Goal: Task Accomplishment & Management: Complete application form

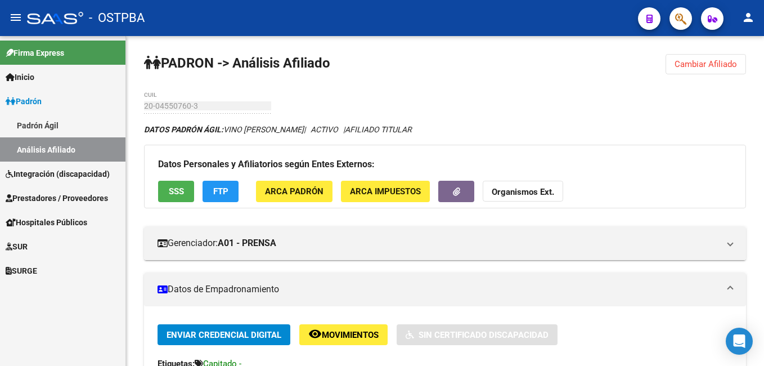
click at [62, 127] on link "Padrón Ágil" at bounding box center [62, 125] width 125 height 24
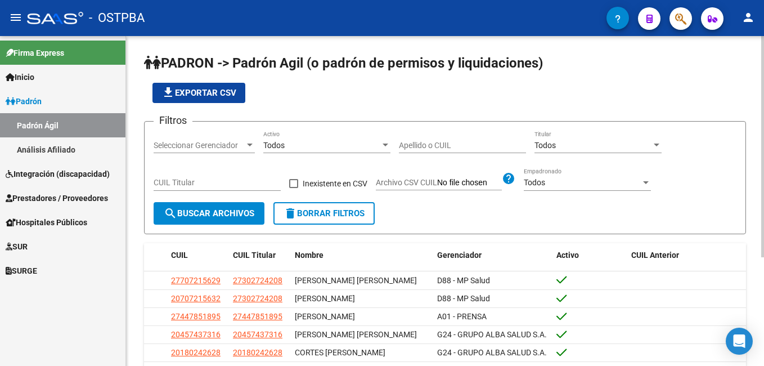
click at [468, 142] on input "Apellido o CUIL" at bounding box center [462, 146] width 127 height 10
type input "[PERSON_NAME]"
click at [251, 143] on div at bounding box center [250, 145] width 10 height 9
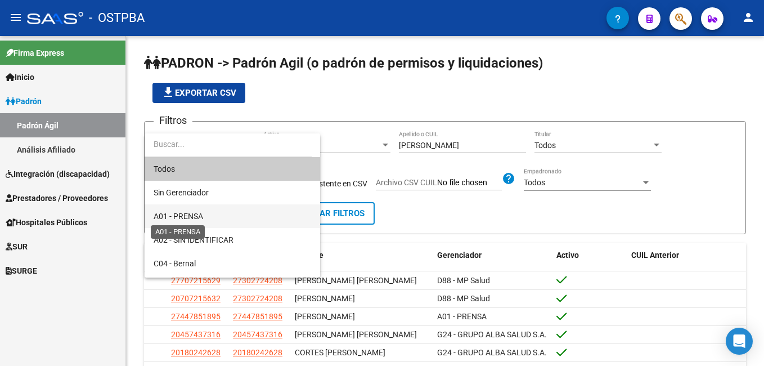
click at [201, 213] on span "A01 - PRENSA" at bounding box center [178, 215] width 49 height 9
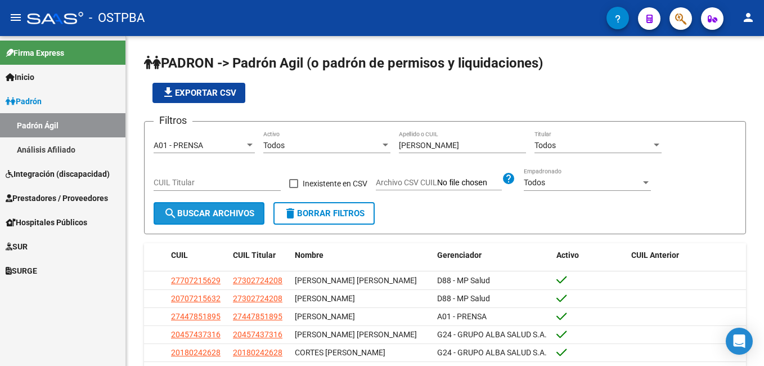
click at [201, 213] on span "search Buscar Archivos" at bounding box center [209, 213] width 91 height 10
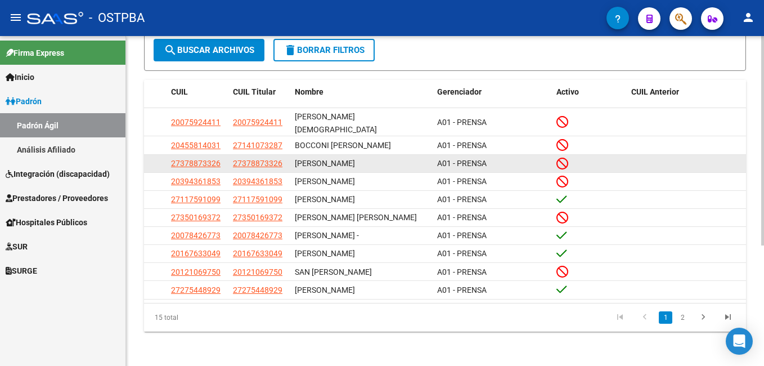
scroll to position [169, 0]
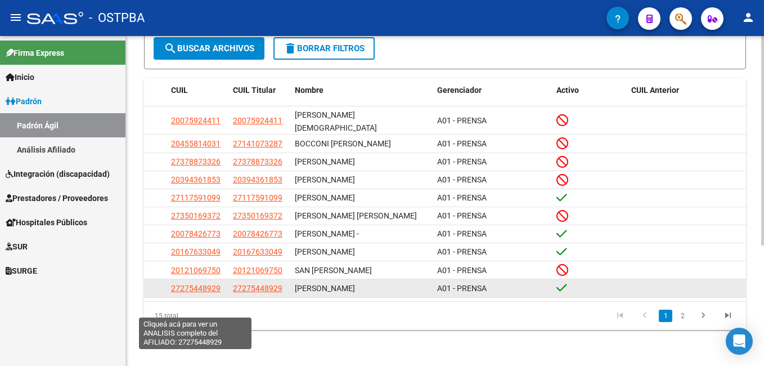
click at [199, 292] on span "27275448929" at bounding box center [195, 287] width 49 height 9
type textarea "27275448929"
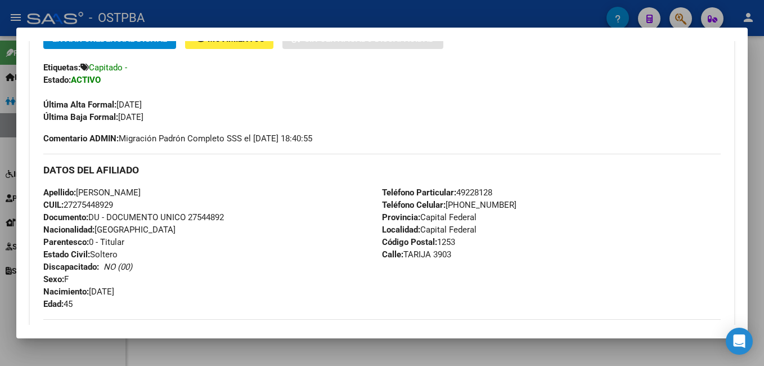
scroll to position [225, 0]
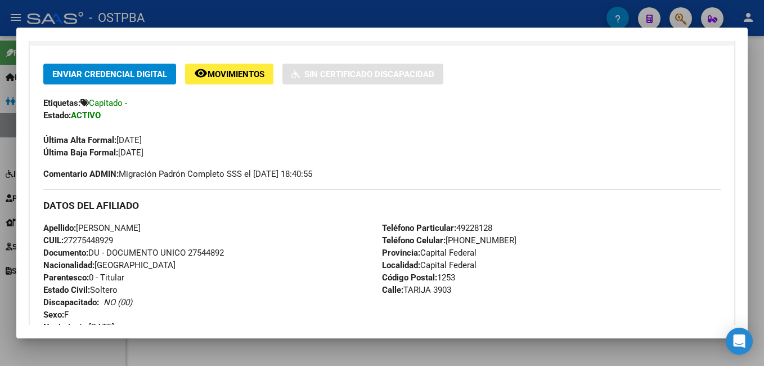
click at [225, 10] on div at bounding box center [382, 183] width 764 height 366
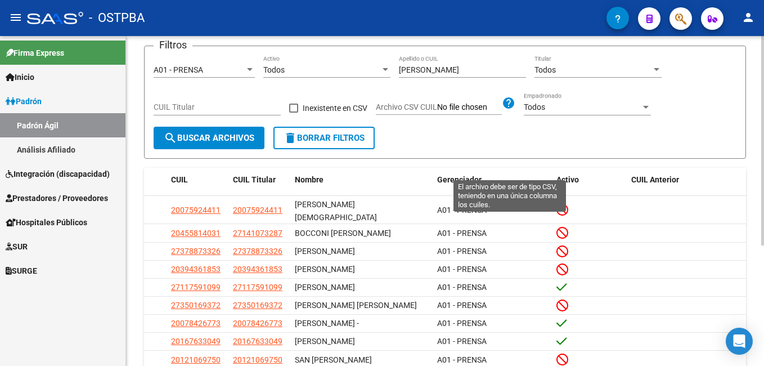
scroll to position [0, 0]
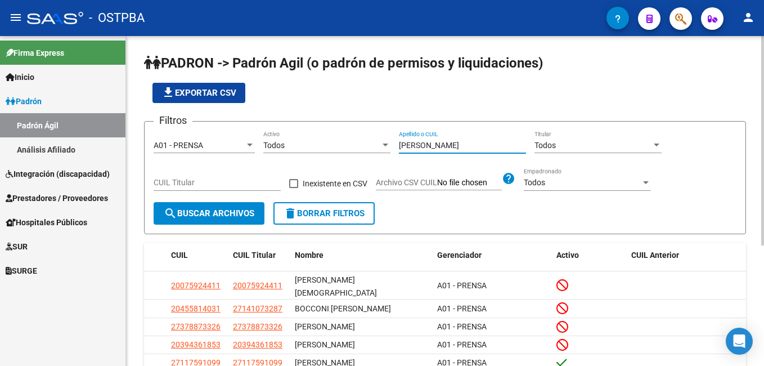
drag, startPoint x: 431, startPoint y: 142, endPoint x: 386, endPoint y: 148, distance: 46.0
click at [386, 148] on div "Filtros A01 - PRENSA Seleccionar Gerenciador Todos Activo [PERSON_NAME] o CUIL …" at bounding box center [445, 165] width 583 height 71
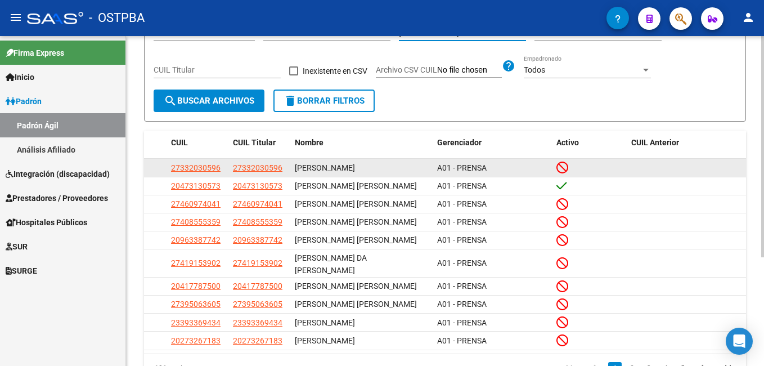
scroll to position [161, 0]
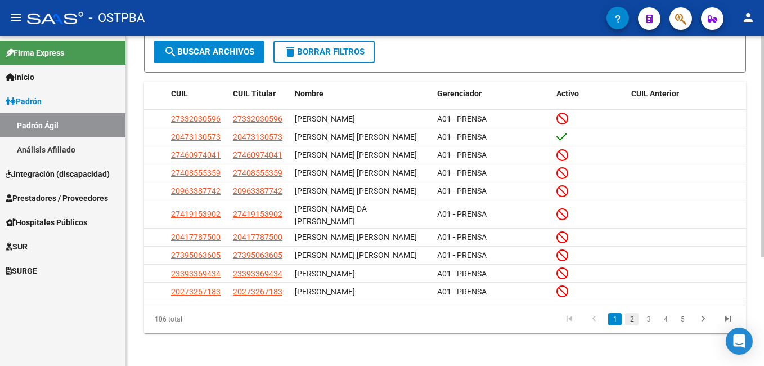
type input "[PERSON_NAME]"
click at [629, 317] on link "2" at bounding box center [631, 319] width 13 height 12
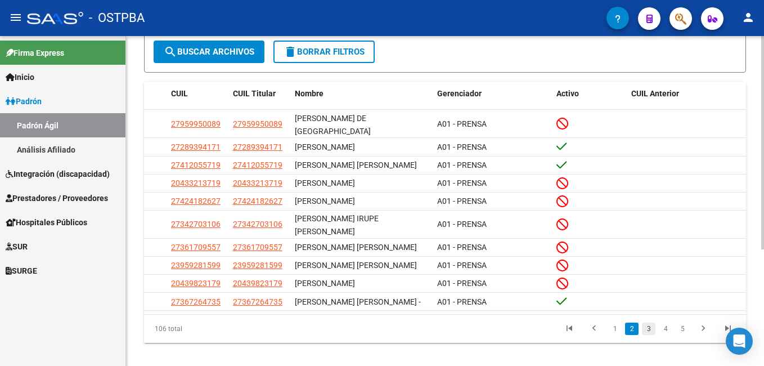
click at [648, 335] on link "3" at bounding box center [648, 328] width 13 height 12
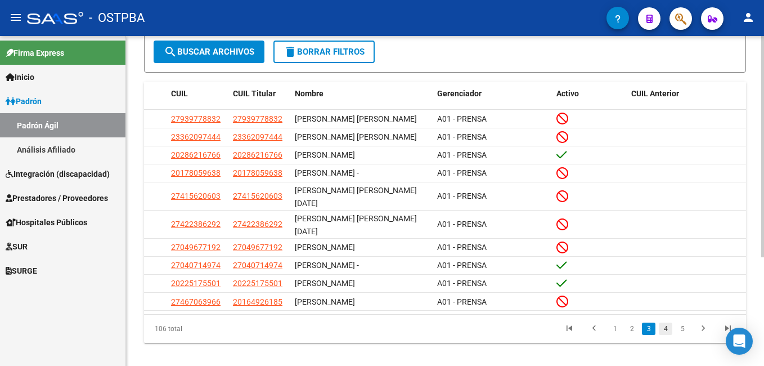
click at [669, 322] on link "4" at bounding box center [665, 328] width 13 height 12
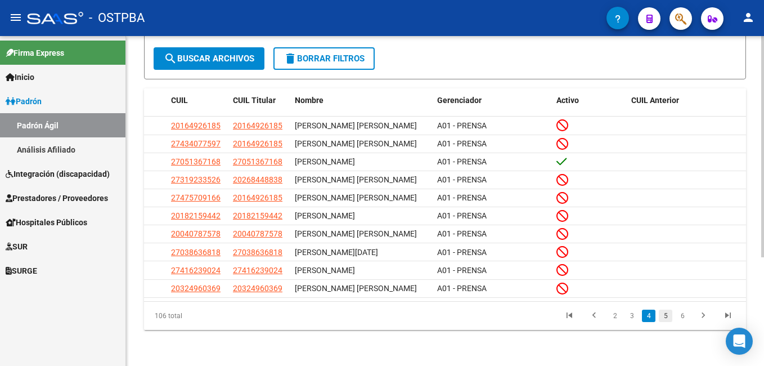
click at [668, 319] on link "5" at bounding box center [665, 315] width 13 height 12
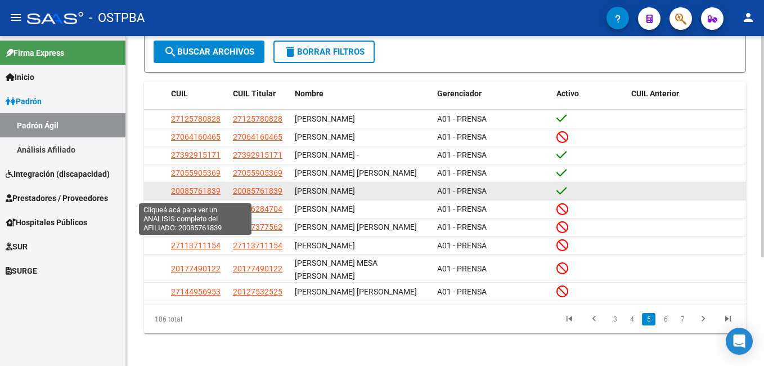
click at [192, 191] on span "20085761839" at bounding box center [195, 190] width 49 height 9
type textarea "20085761839"
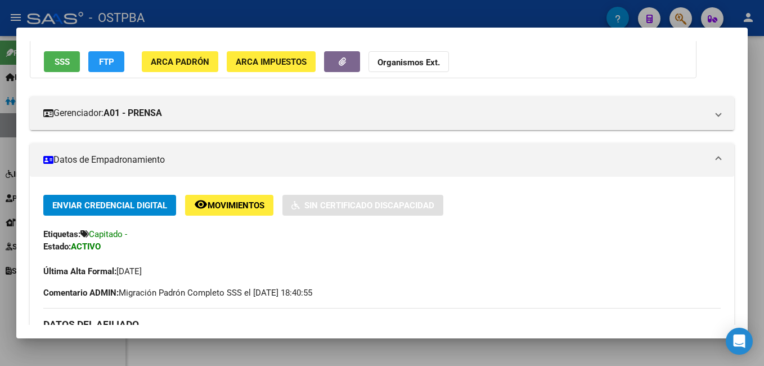
scroll to position [0, 0]
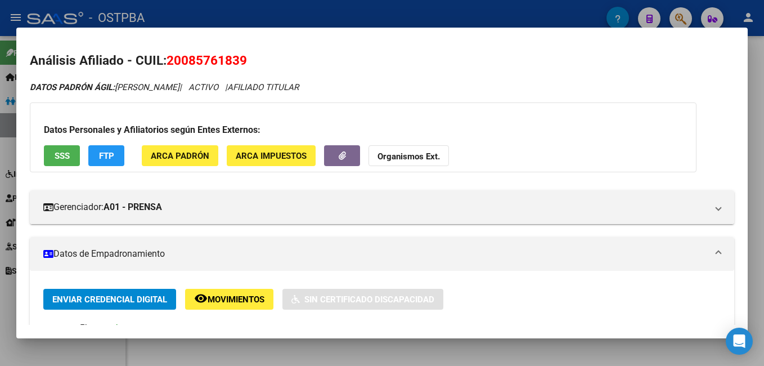
click at [174, 11] on div at bounding box center [382, 183] width 764 height 366
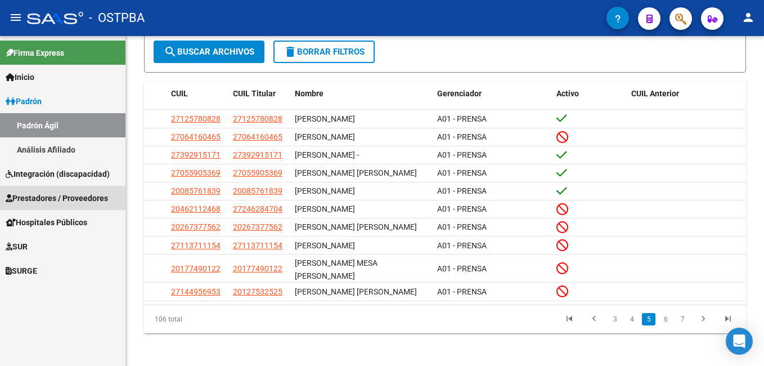
click at [42, 191] on link "Prestadores / Proveedores" at bounding box center [62, 198] width 125 height 24
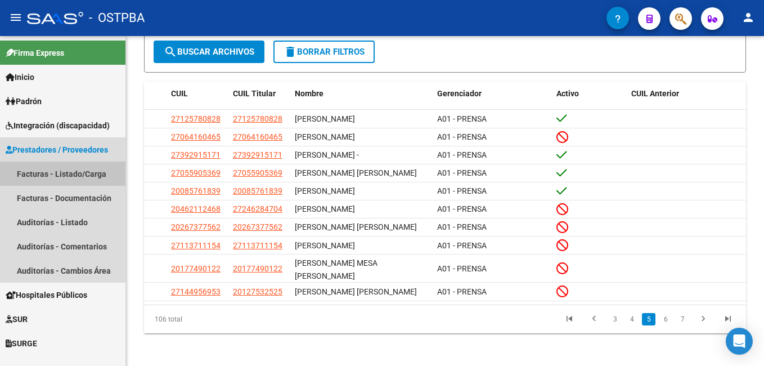
click at [70, 178] on link "Facturas - Listado/Carga" at bounding box center [62, 173] width 125 height 24
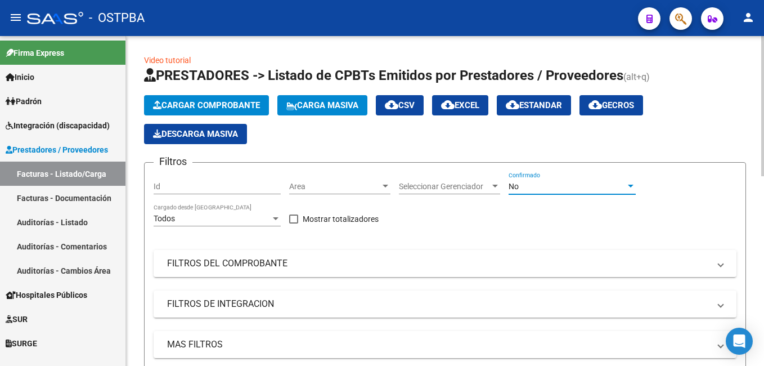
click at [629, 188] on div at bounding box center [630, 186] width 10 height 9
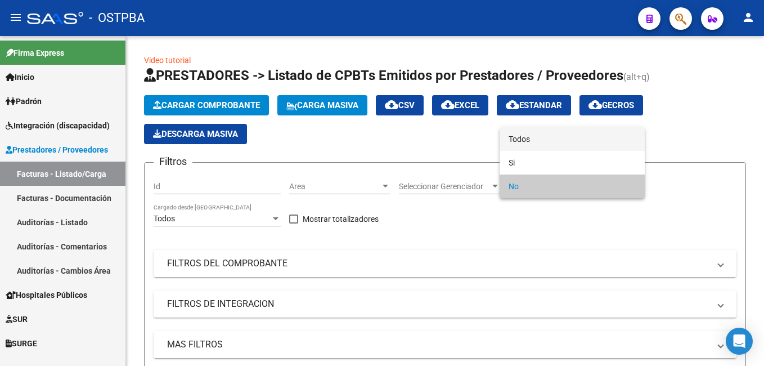
click at [546, 138] on span "Todos" at bounding box center [571, 139] width 127 height 24
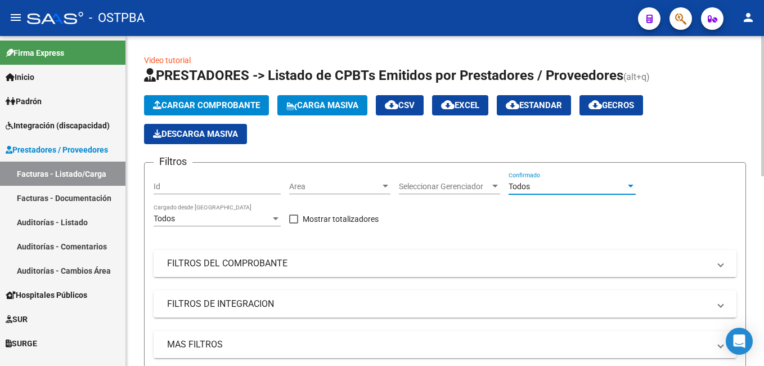
click at [723, 268] on mat-expansion-panel-header "FILTROS DEL COMPROBANTE" at bounding box center [445, 263] width 583 height 27
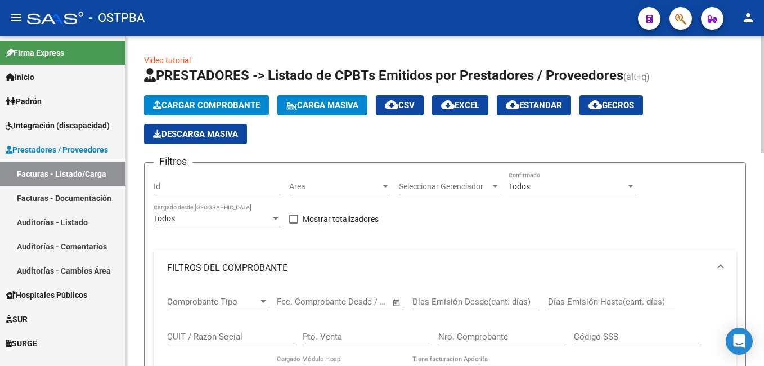
click at [520, 336] on input "Nro. Comprobante" at bounding box center [501, 336] width 127 height 10
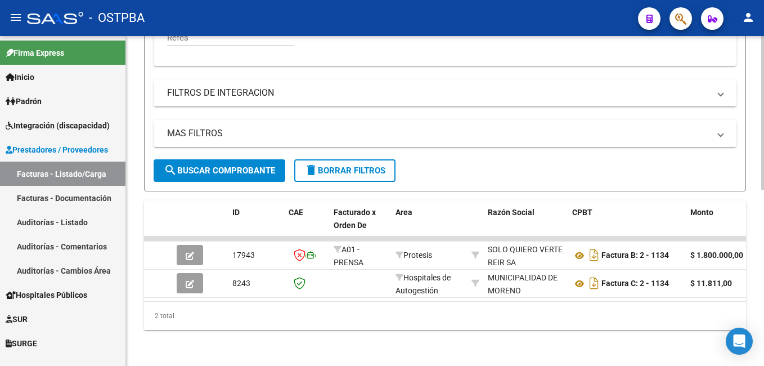
scroll to position [377, 0]
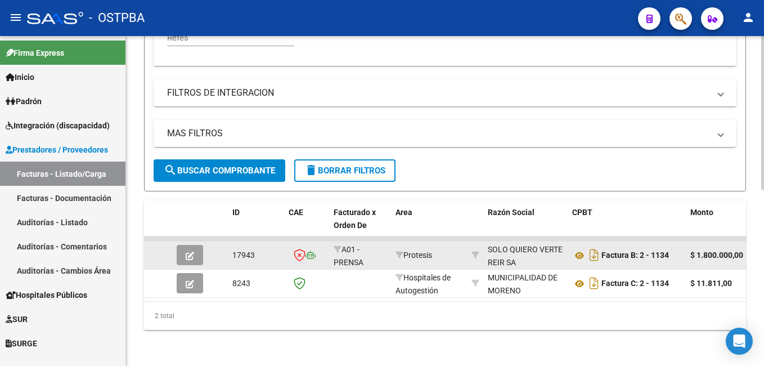
type input "1134"
click at [183, 249] on button "button" at bounding box center [190, 255] width 26 height 20
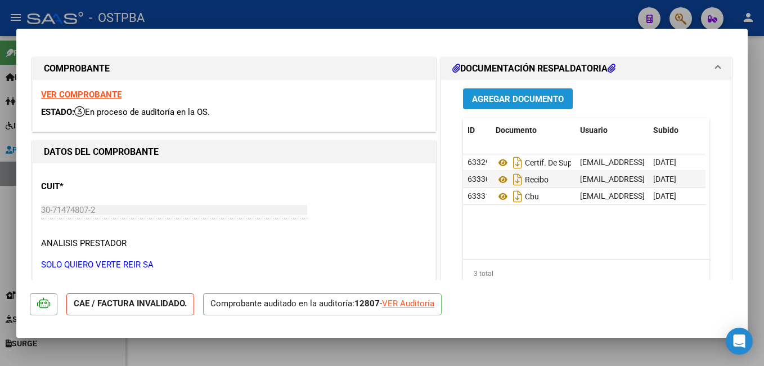
click at [539, 102] on span "Agregar Documento" at bounding box center [518, 99] width 92 height 10
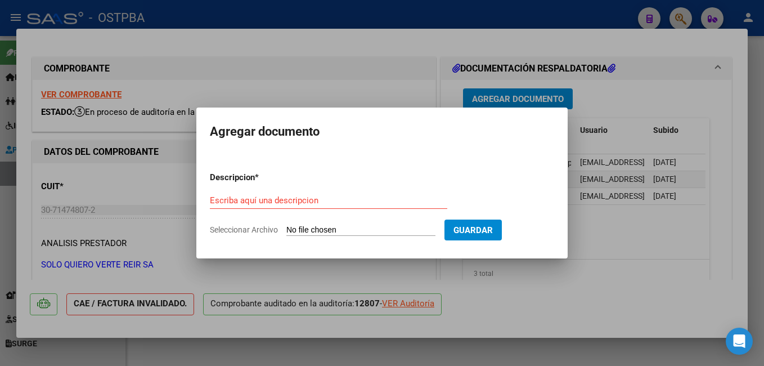
click at [247, 233] on span "Seleccionar Archivo" at bounding box center [244, 229] width 68 height 9
click at [286, 233] on input "Seleccionar Archivo" at bounding box center [360, 230] width 149 height 11
type input "C:\fakepath\Auditoría_20251007_0001.pdf"
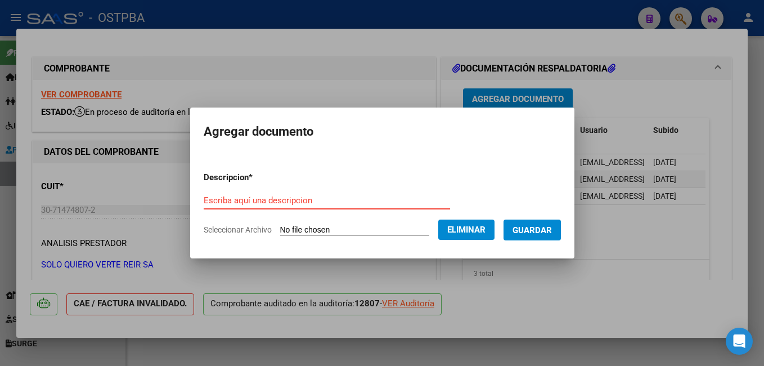
click at [314, 198] on input "Escriba aquí una descripcion" at bounding box center [327, 200] width 246 height 10
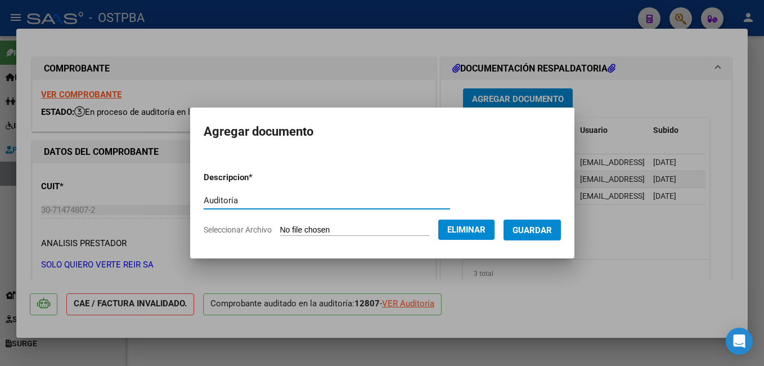
type input "Auditoría"
click at [552, 229] on span "Guardar" at bounding box center [531, 230] width 39 height 10
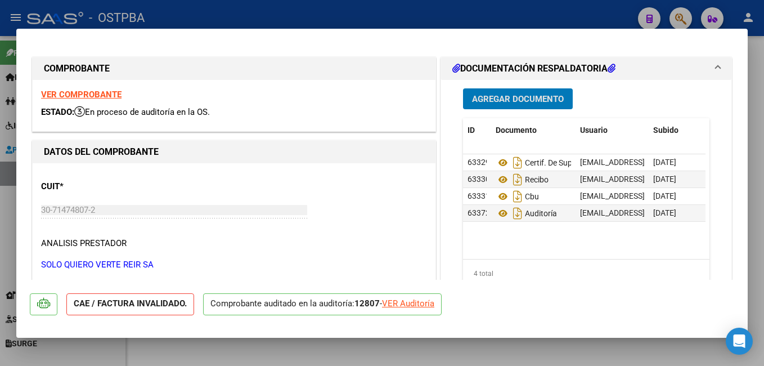
click at [402, 12] on div at bounding box center [382, 183] width 764 height 366
type input "$ 0,00"
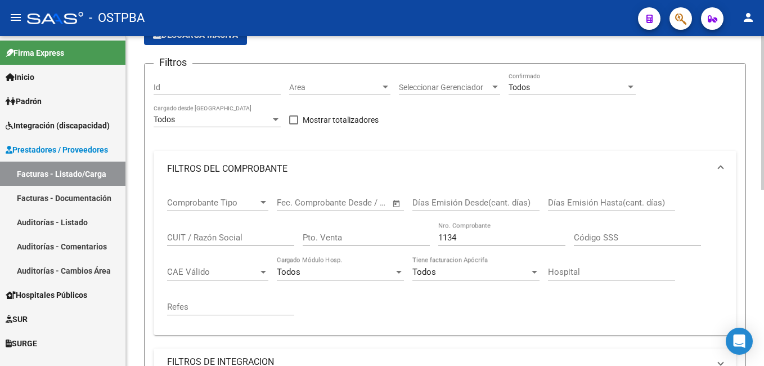
scroll to position [96, 0]
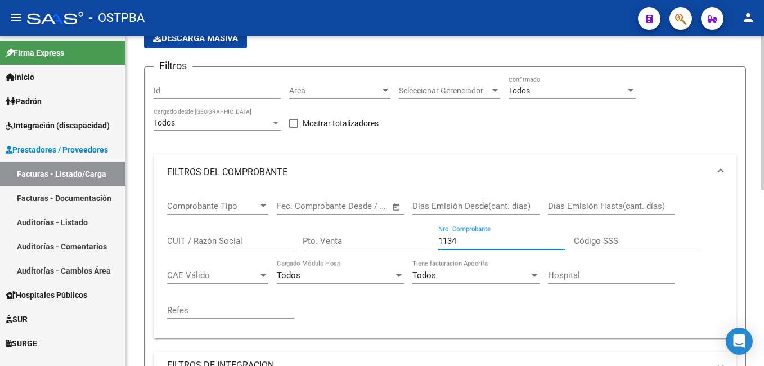
drag, startPoint x: 468, startPoint y: 245, endPoint x: 412, endPoint y: 239, distance: 56.0
click at [412, 239] on div "Comprobante Tipo Comprobante Tipo Fecha inicio – Fecha fin Fec. Comprobante Des…" at bounding box center [445, 259] width 556 height 139
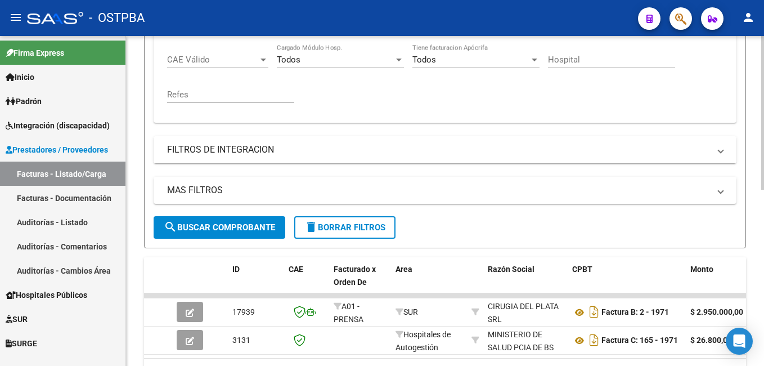
scroll to position [377, 0]
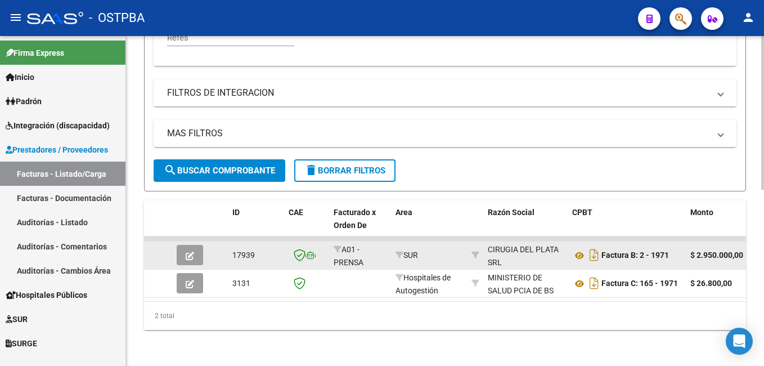
type input "1971"
click at [197, 245] on button "button" at bounding box center [190, 255] width 26 height 20
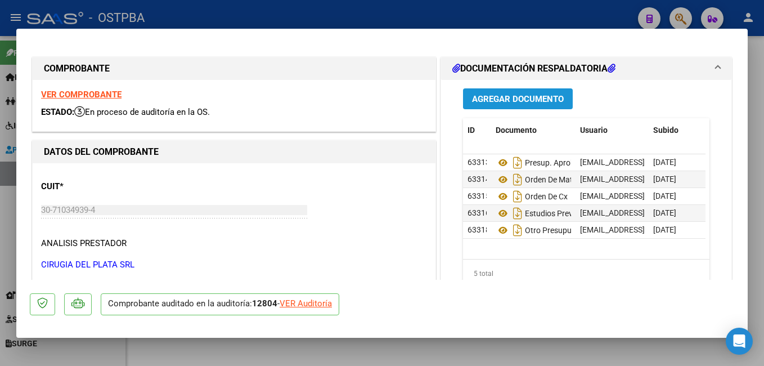
click at [524, 98] on span "Agregar Documento" at bounding box center [518, 99] width 92 height 10
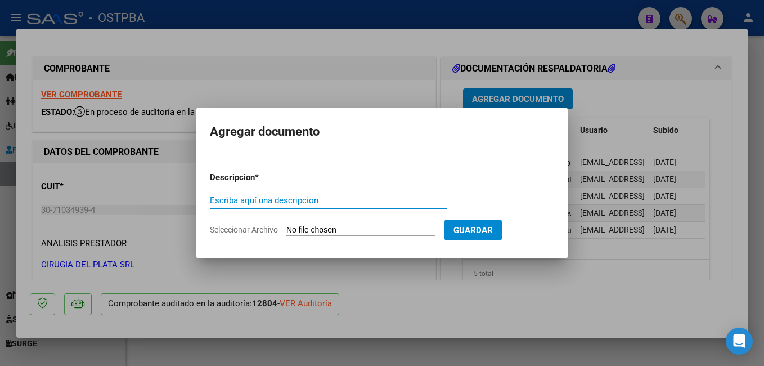
click at [235, 228] on span "Seleccionar Archivo" at bounding box center [244, 229] width 68 height 9
click at [286, 228] on input "Seleccionar Archivo" at bounding box center [360, 230] width 149 height 11
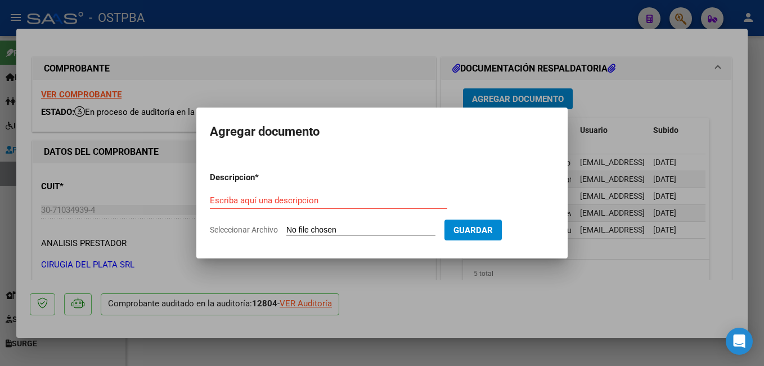
type input "C:\fakepath\Auditoría_20251007_0001.pdf"
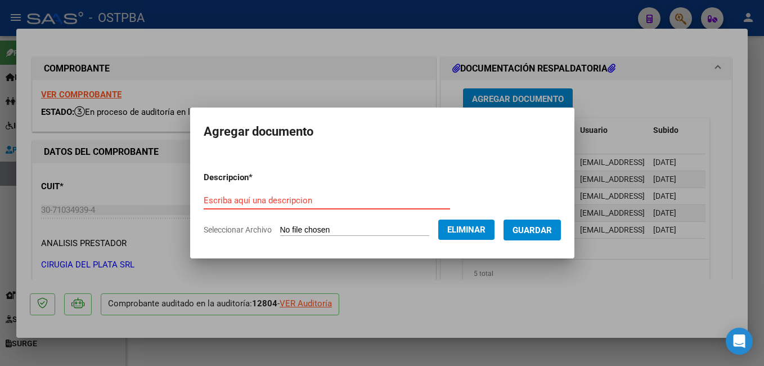
click at [382, 196] on input "Escriba aquí una descripcion" at bounding box center [327, 200] width 246 height 10
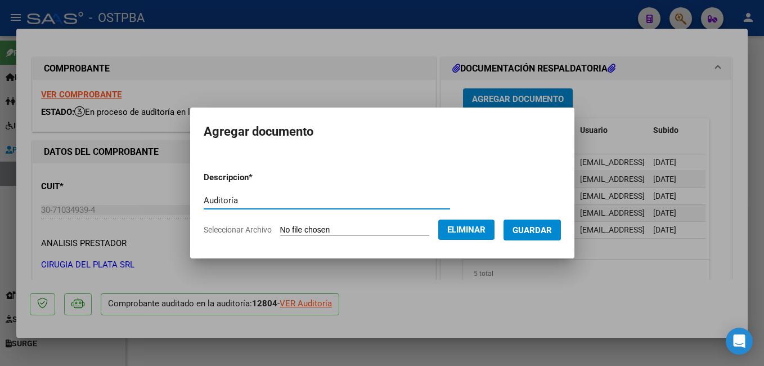
type input "Auditoría"
click at [552, 227] on span "Guardar" at bounding box center [531, 230] width 39 height 10
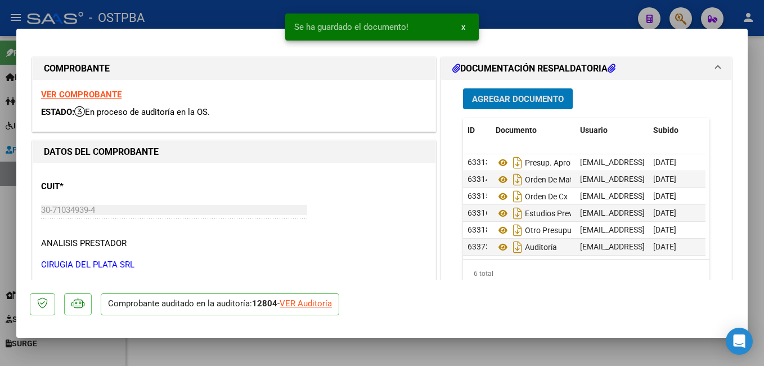
click at [263, 10] on div at bounding box center [382, 183] width 764 height 366
type input "$ 0,00"
